Goal: Transaction & Acquisition: Obtain resource

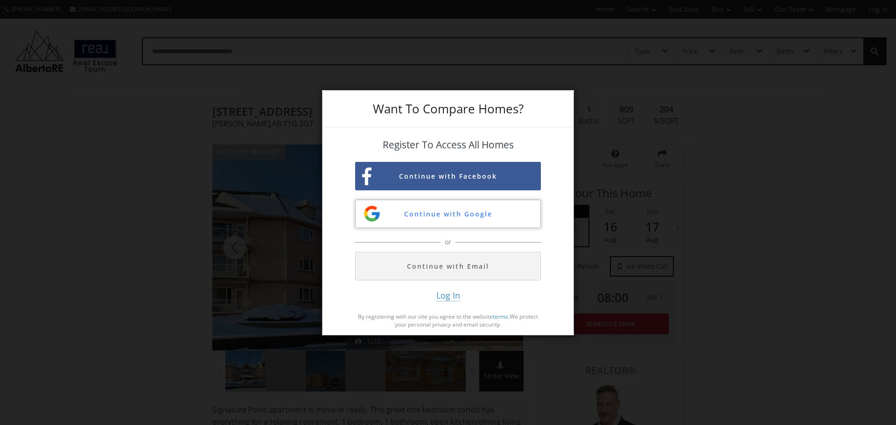
click at [516, 210] on button "Continue with Google" at bounding box center [448, 214] width 186 height 28
click at [840, 198] on div "Want To Compare Homes? Register To Access All Homes Continue with Facebook Cont…" at bounding box center [448, 212] width 896 height 425
click at [795, 191] on div "Want To Compare Homes? Register To Access All Homes Continue with Facebook Cont…" at bounding box center [448, 212] width 896 height 425
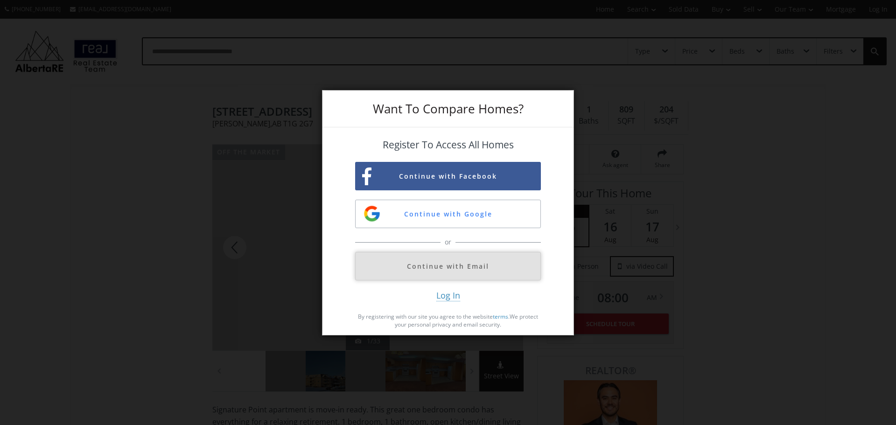
click at [506, 274] on button "Continue with Email" at bounding box center [448, 266] width 186 height 28
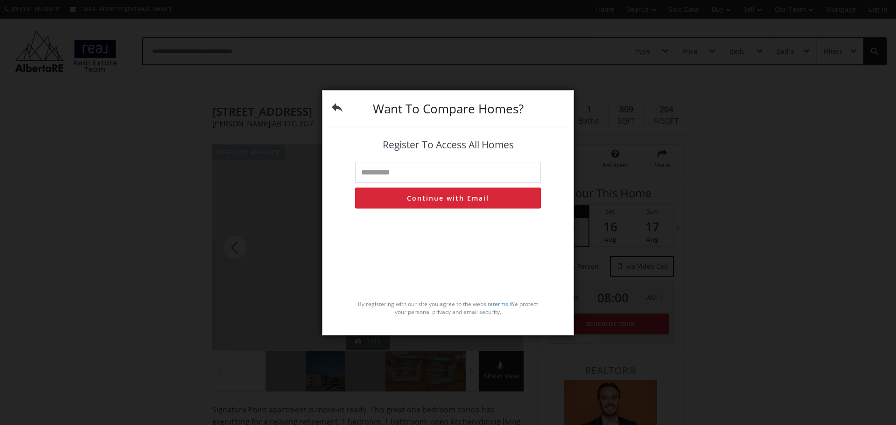
click at [340, 107] on img at bounding box center [337, 107] width 11 height 11
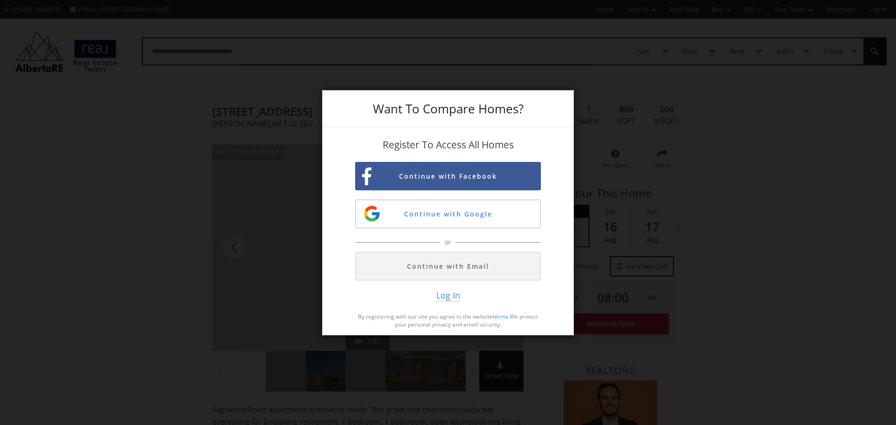
click at [86, 257] on div "Want To Compare Homes? Register To Access All Homes Continue with Facebook Cont…" at bounding box center [448, 212] width 896 height 425
click at [480, 223] on button "Continue with Google" at bounding box center [448, 214] width 186 height 28
click at [83, 184] on div "Want To Compare Homes? Register To Access All Homes Continue with Facebook Cont…" at bounding box center [448, 212] width 896 height 425
